Goal: Find specific page/section: Find specific page/section

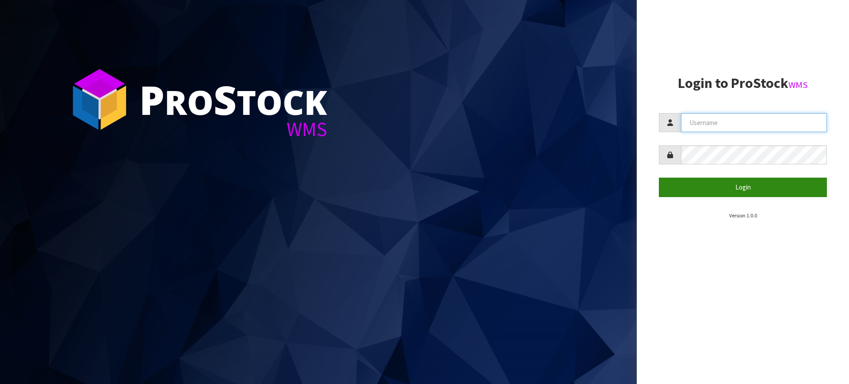
type input "[PERSON_NAME][EMAIL_ADDRESS][DOMAIN_NAME]"
click at [724, 186] on button "Login" at bounding box center [743, 187] width 168 height 19
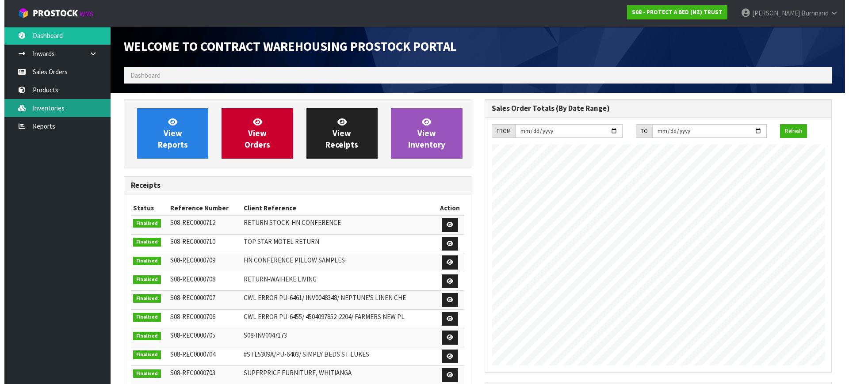
scroll to position [490, 360]
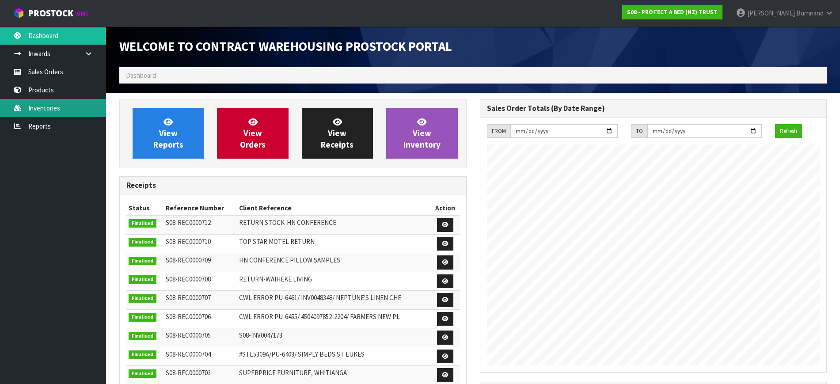
click at [49, 103] on link "Inventories" at bounding box center [53, 108] width 106 height 18
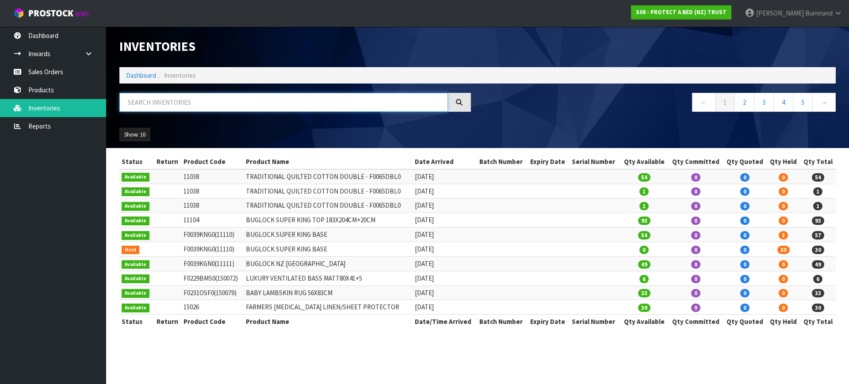
click at [149, 100] on input "text" at bounding box center [283, 102] width 328 height 19
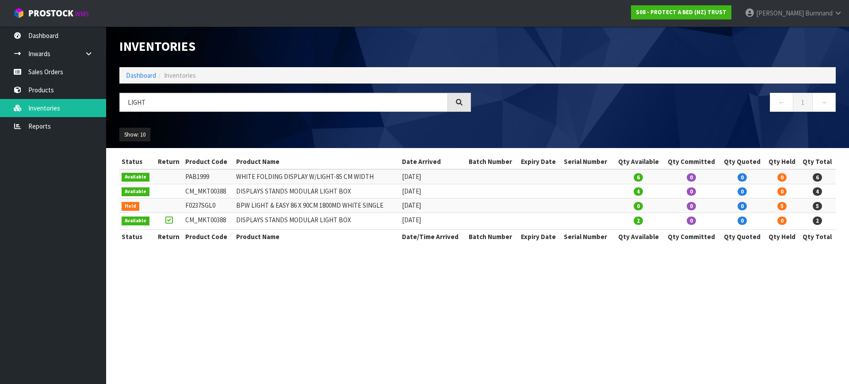
drag, startPoint x: 224, startPoint y: 189, endPoint x: 184, endPoint y: 189, distance: 39.8
click at [184, 189] on td "CM_MKT00388" at bounding box center [208, 191] width 51 height 15
copy td "CM_MKT00388"
drag, startPoint x: 125, startPoint y: 101, endPoint x: 160, endPoint y: 101, distance: 34.9
click at [160, 101] on input "LIGHT" at bounding box center [283, 102] width 328 height 19
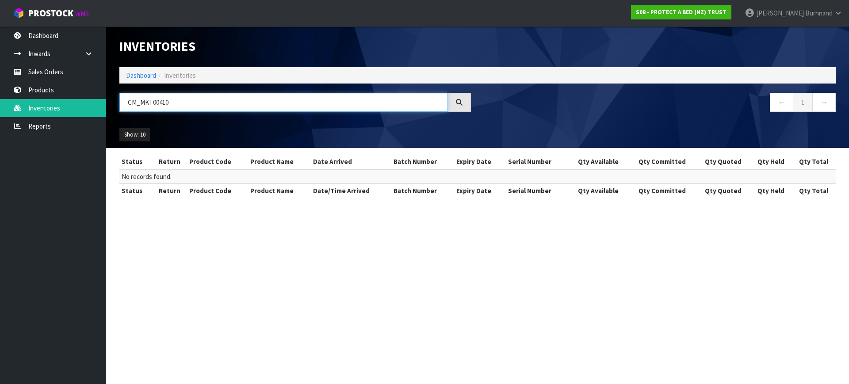
type input "CM_MKT00410"
